Goal: Task Accomplishment & Management: Complete application form

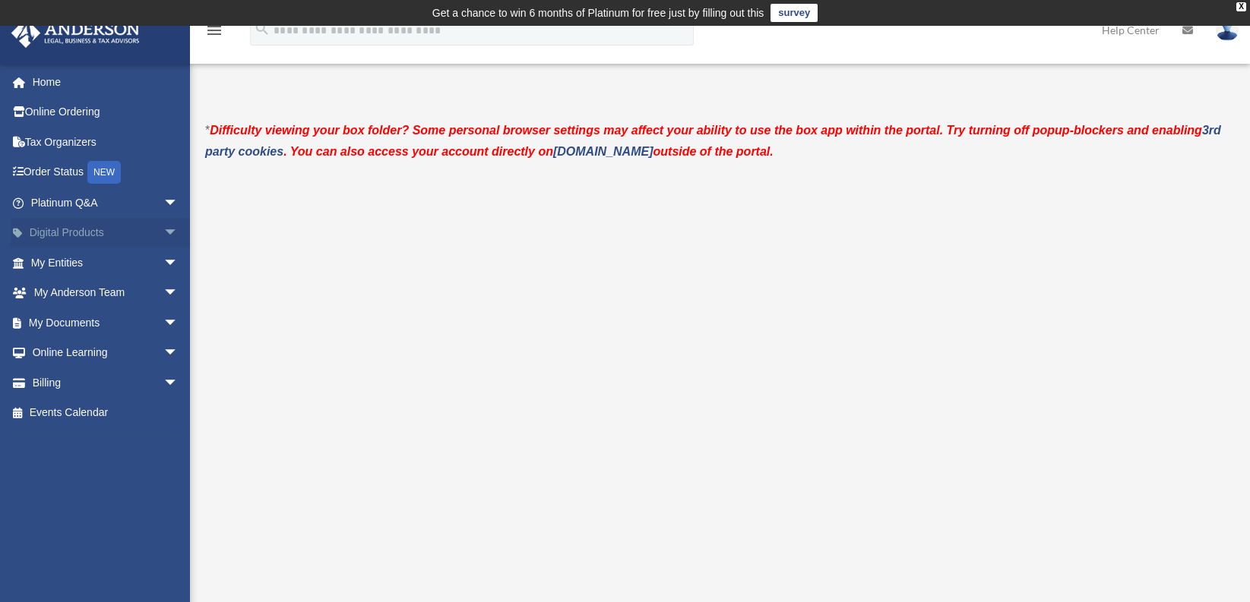
click at [163, 229] on span "arrow_drop_down" at bounding box center [178, 233] width 30 height 31
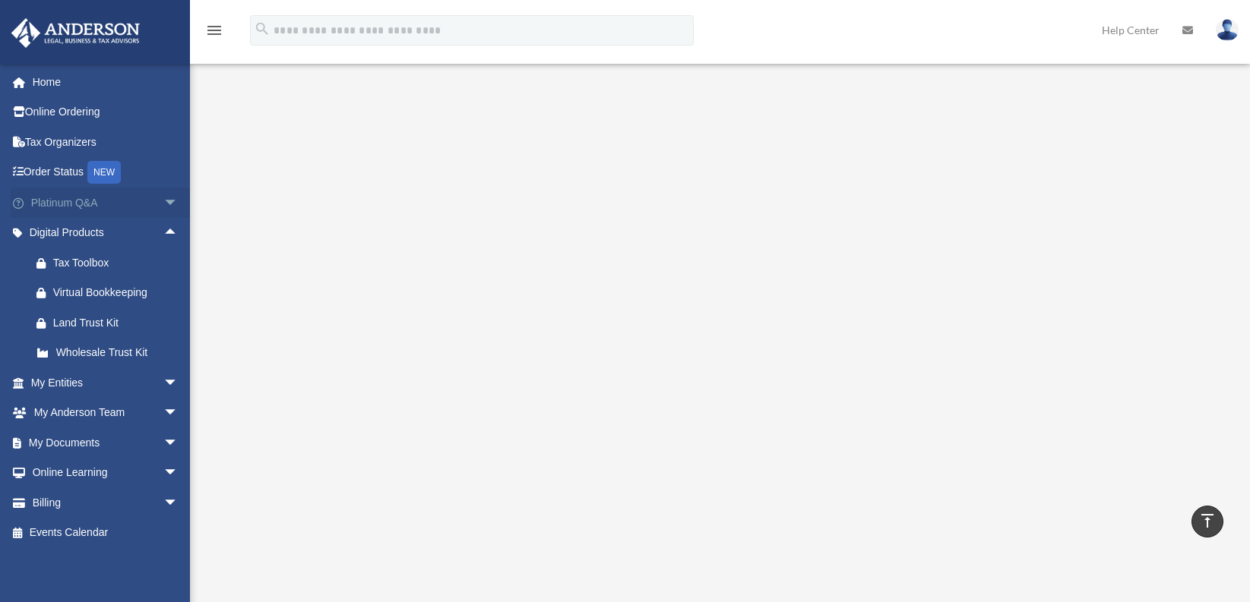
scroll to position [115, 0]
click at [90, 112] on link "Online Ordering" at bounding box center [106, 112] width 191 height 30
click at [65, 86] on link "Home" at bounding box center [106, 82] width 191 height 30
click at [71, 90] on link "Home" at bounding box center [106, 82] width 191 height 30
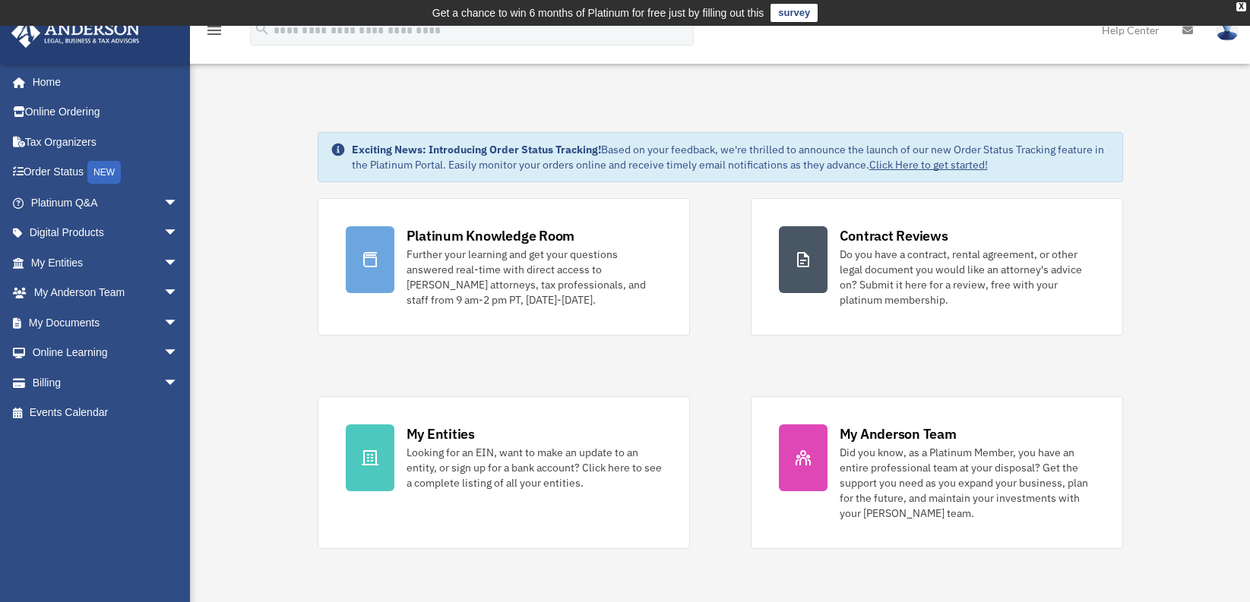
click at [1219, 38] on img at bounding box center [1227, 30] width 23 height 22
click at [1137, 33] on link "Help Center" at bounding box center [1130, 30] width 81 height 60
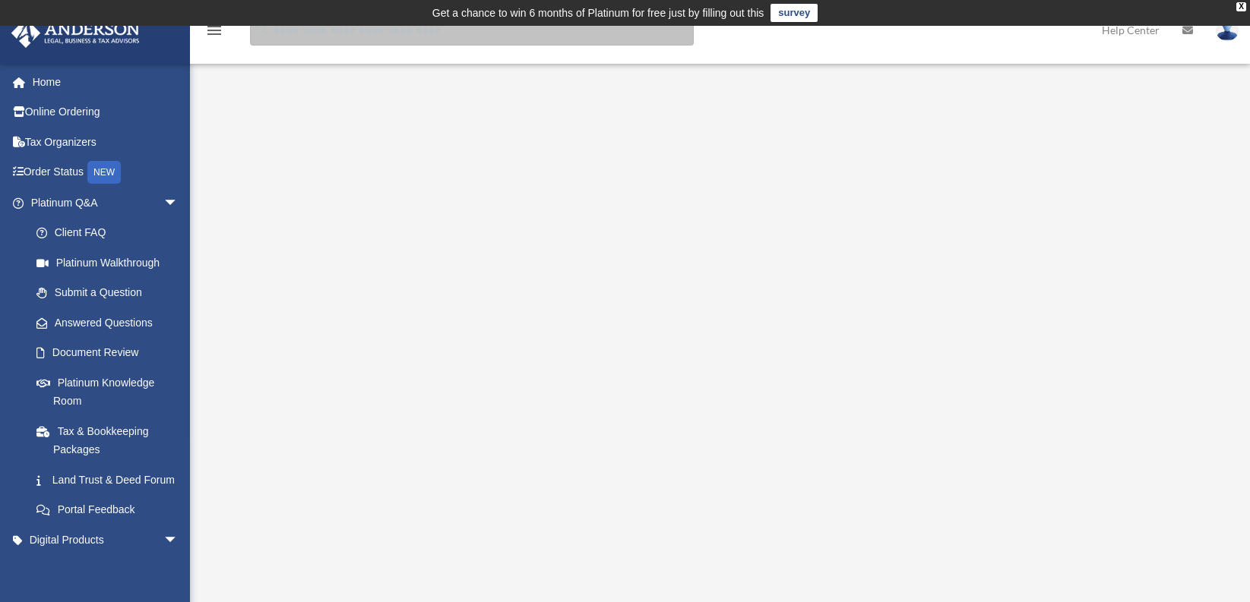
click at [296, 37] on input "search" at bounding box center [472, 30] width 444 height 30
type input "*********"
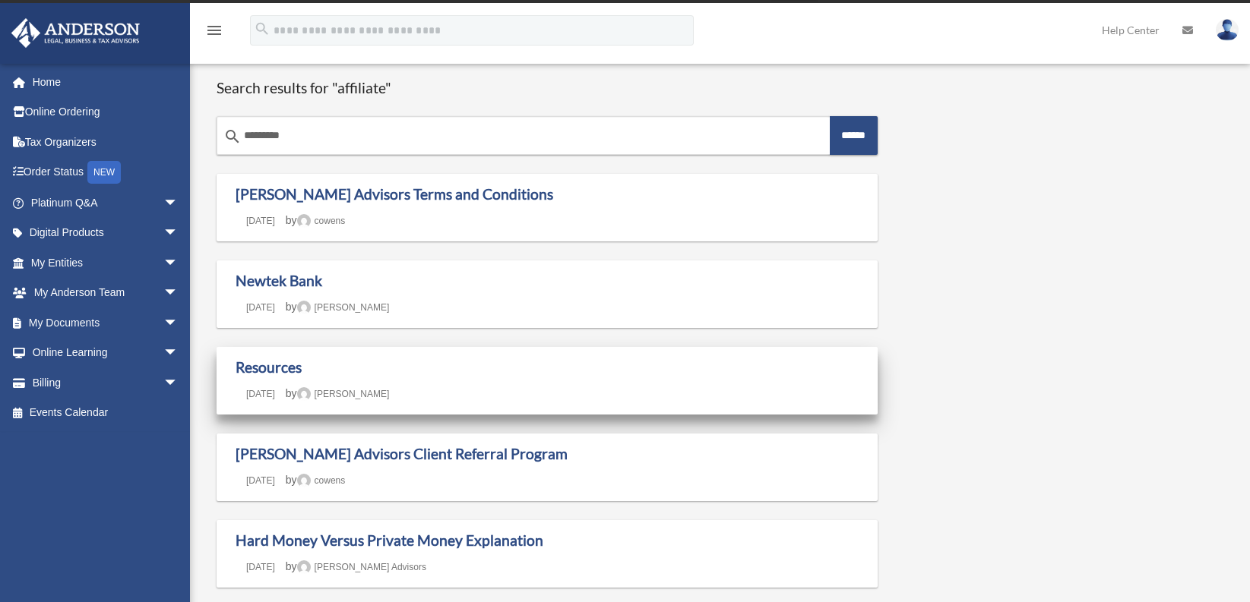
scroll to position [76, 0]
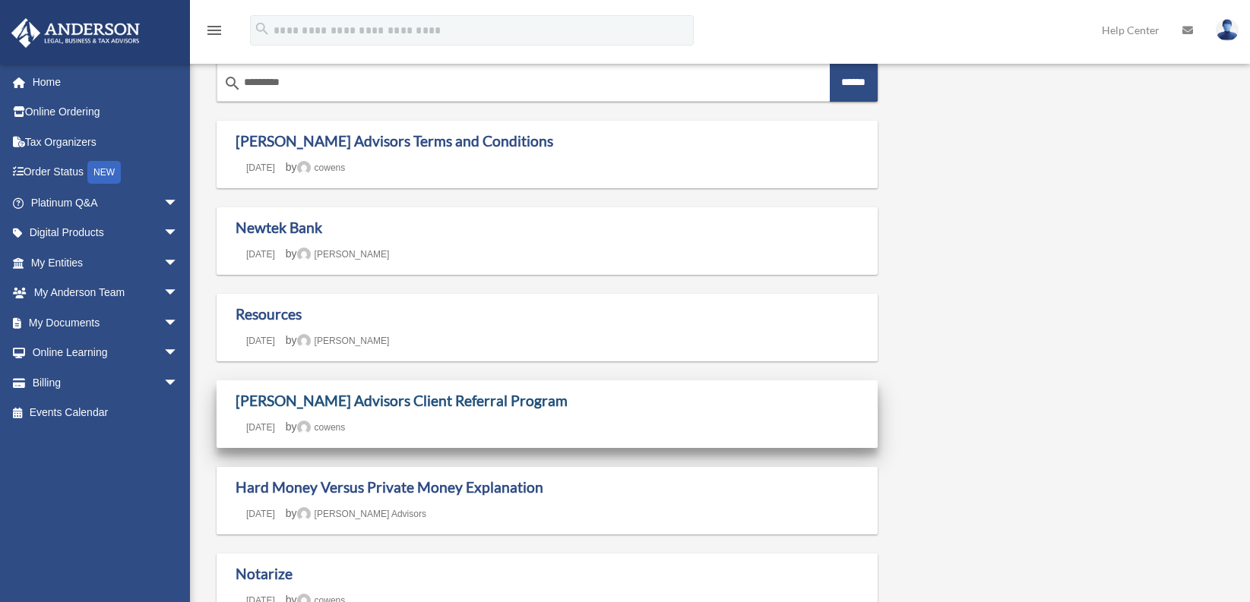
click at [405, 406] on link "Anderson Advisors Client Referral Program" at bounding box center [402, 400] width 332 height 17
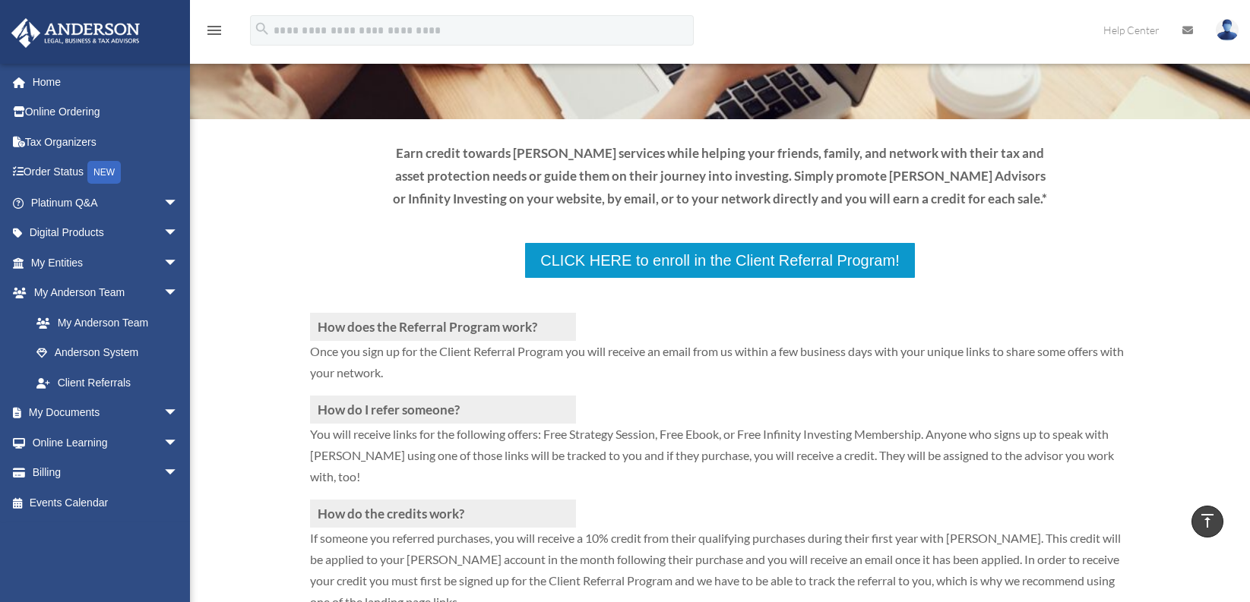
scroll to position [152, 0]
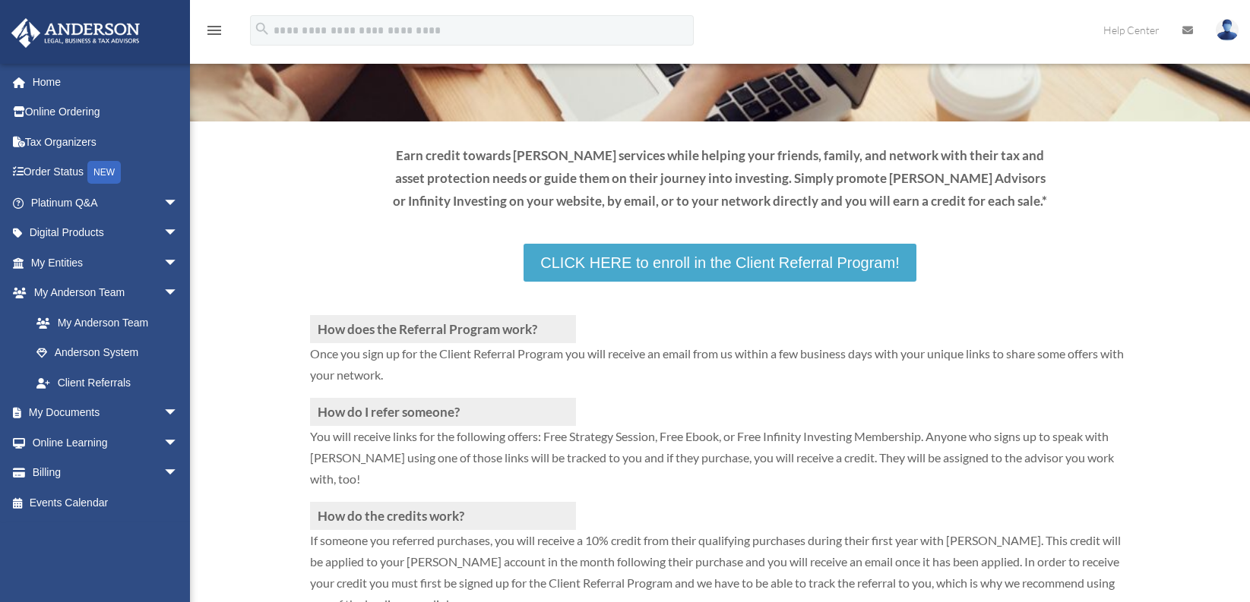
click at [706, 268] on link "CLICK HERE to enroll in the Client Referral Program!" at bounding box center [719, 263] width 392 height 38
